Goal: Obtain resource: Obtain resource

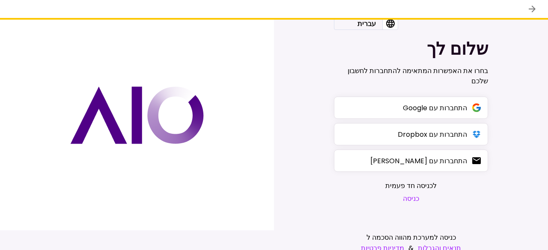
scroll to position [30, 0]
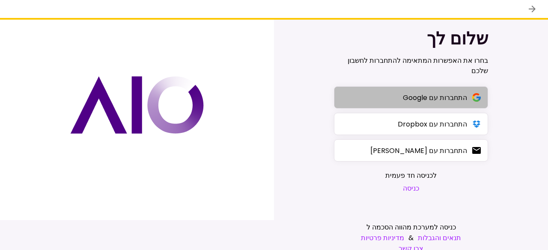
click at [390, 98] on button "התחברות עם Google" at bounding box center [411, 97] width 154 height 22
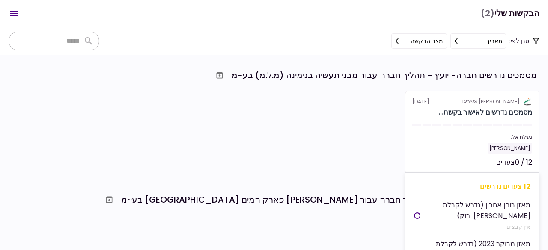
click at [488, 148] on div "[PERSON_NAME]" at bounding box center [472, 148] width 120 height 11
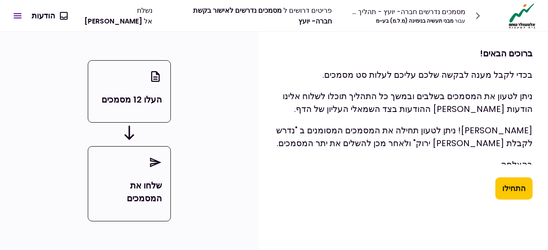
click at [512, 189] on button "התחילו" at bounding box center [513, 189] width 37 height 22
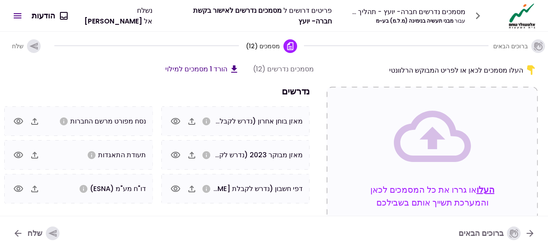
click at [198, 66] on button "הורד 1 מסמכים למילוי" at bounding box center [202, 69] width 74 height 11
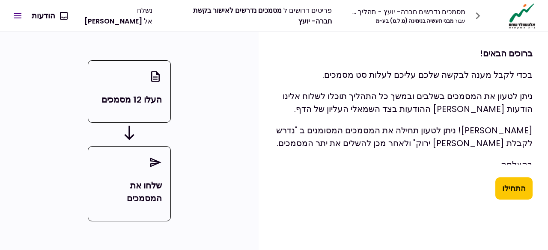
click at [518, 188] on button "התחילו" at bounding box center [513, 189] width 37 height 22
